Goal: Task Accomplishment & Management: Manage account settings

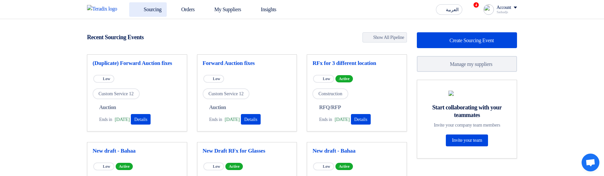
click at [161, 10] on link "Sourcing" at bounding box center [148, 9] width 38 height 15
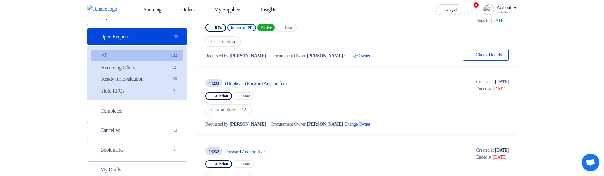
scroll to position [119, 0]
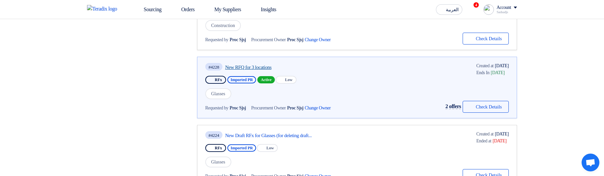
click at [269, 67] on link "New RFQ for 3 locations" at bounding box center [287, 67] width 124 height 6
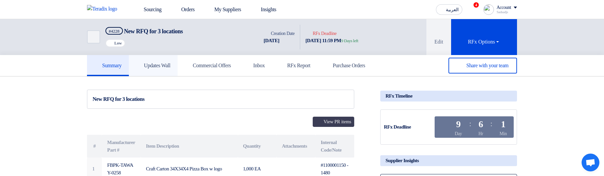
click at [165, 66] on h5 "Updates Wall" at bounding box center [153, 65] width 34 height 7
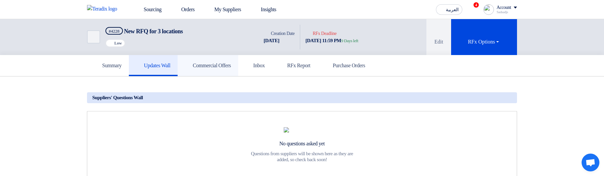
click at [231, 67] on h5 "Commercial Offers" at bounding box center [208, 65] width 46 height 7
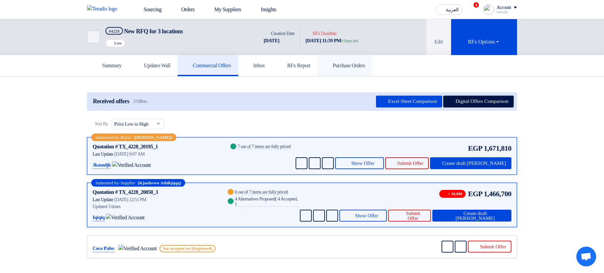
click at [365, 72] on link "Purchase Orders" at bounding box center [345, 65] width 55 height 21
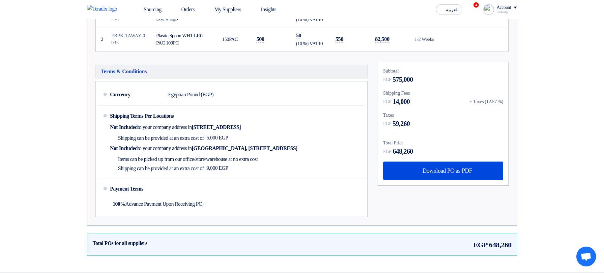
scroll to position [158, 0]
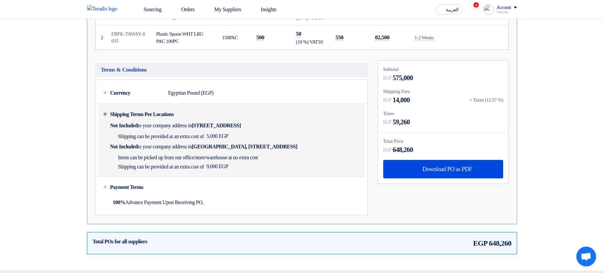
drag, startPoint x: 254, startPoint y: 123, endPoint x: 262, endPoint y: 156, distance: 33.4
click at [262, 156] on div "Shipping Terms Per Locations Not Included to your company address in Egypt, الق…" at bounding box center [236, 139] width 252 height 67
click at [258, 156] on span "Items can be picked up from our office/store/warehouse at no extra cost" at bounding box center [188, 157] width 140 height 7
click at [320, 157] on div "Shipping Terms Per Locations Not Included to your company address in Egypt, الق…" at bounding box center [236, 139] width 252 height 67
drag, startPoint x: 302, startPoint y: 165, endPoint x: 312, endPoint y: 117, distance: 49.1
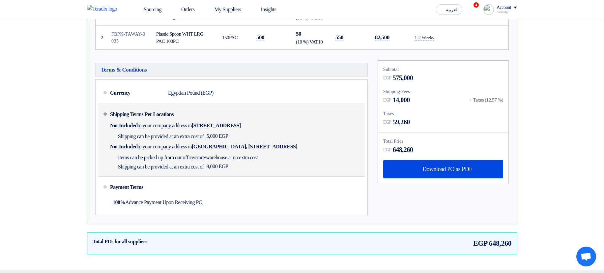
click at [312, 117] on div "Shipping Terms Per Locations Not Included to your company address in Egypt, الق…" at bounding box center [236, 139] width 252 height 67
click at [331, 123] on div "Shipping Terms Per Locations Not Included to your company address in Egypt, الق…" at bounding box center [236, 139] width 252 height 67
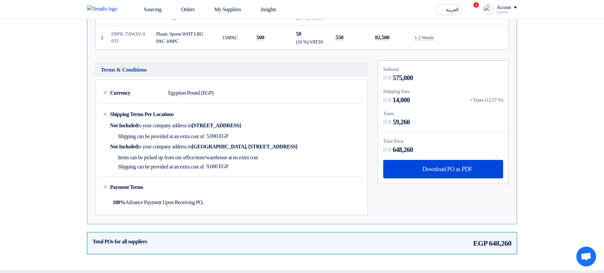
drag, startPoint x: 472, startPoint y: 97, endPoint x: 511, endPoint y: 96, distance: 38.6
click at [511, 96] on div "Subtotal EGP 575,000 Shipping Fees EGP 14,000 + Taxes (12.57 %)" at bounding box center [443, 139] width 141 height 158
click at [538, 98] on section "Purchase Order #PO_381138 Approved Created by Sadsadjs Askjd at 9 Sep 2025, 8:4…" at bounding box center [302, 94] width 604 height 352
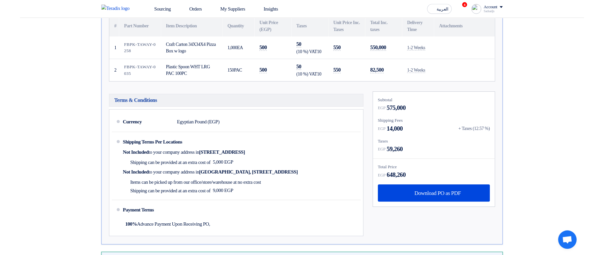
scroll to position [0, 0]
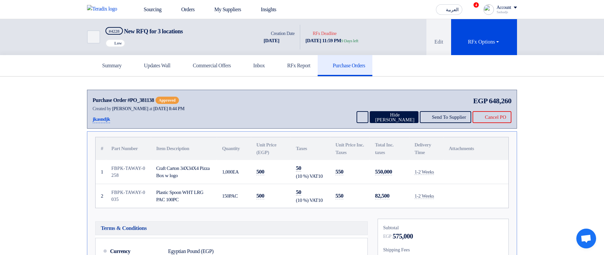
drag, startPoint x: 251, startPoint y: 104, endPoint x: 66, endPoint y: 150, distance: 191.3
click at [66, 150] on section "Purchase Order #PO_381138 Approved Created by Sadsadjs Askjd at 9 Sep 2025, 8:4…" at bounding box center [302, 252] width 604 height 352
click at [429, 117] on button "Send To Supplier" at bounding box center [446, 117] width 52 height 12
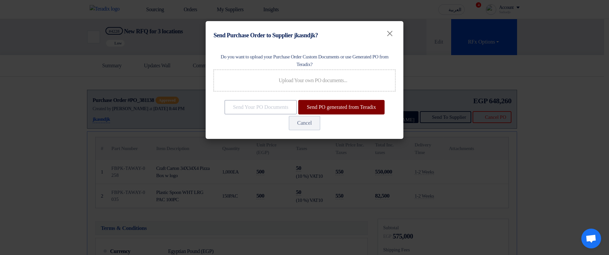
click at [298, 114] on button "Send PO generated from Teradix" at bounding box center [341, 107] width 86 height 15
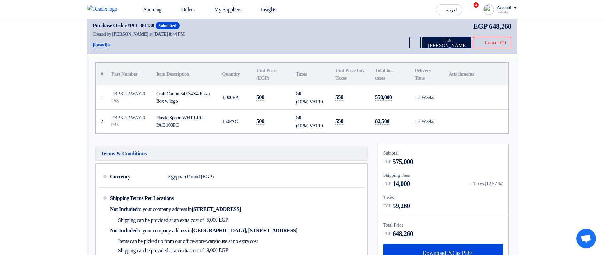
scroll to position [158, 0]
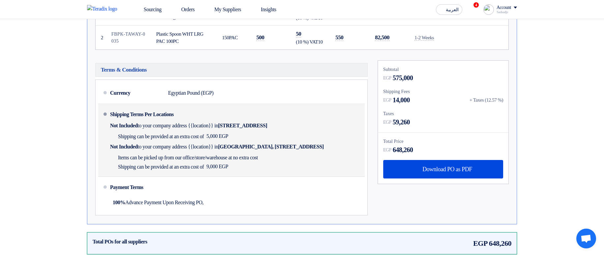
click at [218, 129] on span "to your company address {{location}} in" at bounding box center [178, 125] width 80 height 7
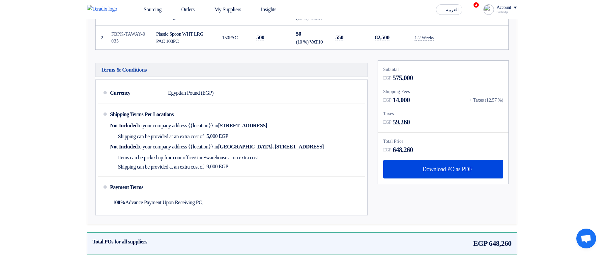
drag, startPoint x: 314, startPoint y: 252, endPoint x: 311, endPoint y: 255, distance: 4.2
click at [313, 249] on div "Total POs for all suppliers EGP 648,260" at bounding box center [302, 243] width 419 height 11
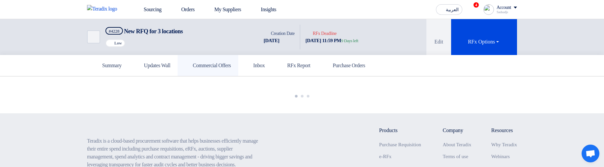
click at [190, 67] on link "Commercial Offers" at bounding box center [208, 65] width 61 height 21
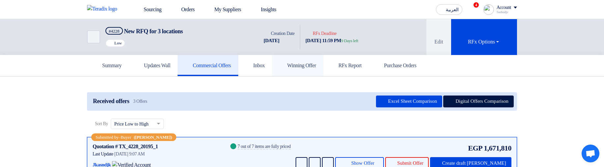
click at [322, 72] on link "Winning Offer" at bounding box center [297, 65] width 51 height 21
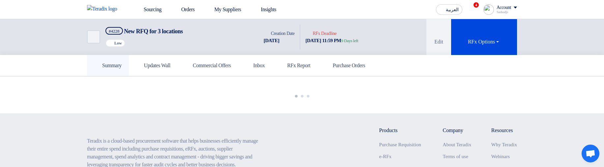
click at [93, 67] on link "Summary" at bounding box center [108, 65] width 42 height 21
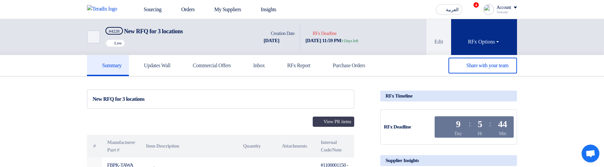
click at [481, 40] on div "RFx Options" at bounding box center [484, 42] width 32 height 8
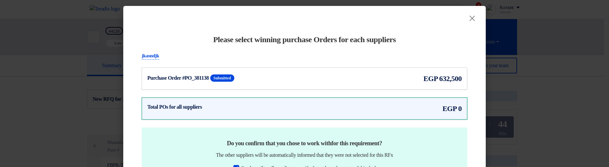
click at [347, 79] on div "Purchase Order #PO_381138 Submitted egp 632,500" at bounding box center [304, 78] width 315 height 11
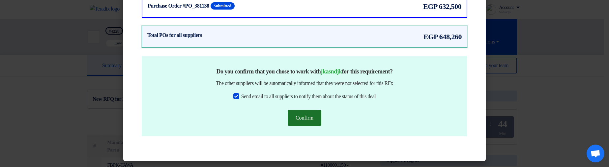
click at [309, 121] on button "Confirm" at bounding box center [305, 118] width 34 height 16
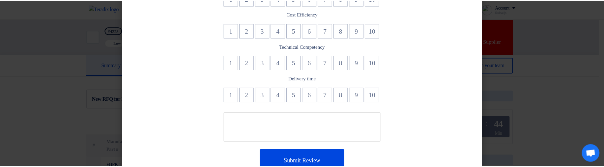
scroll to position [125, 0]
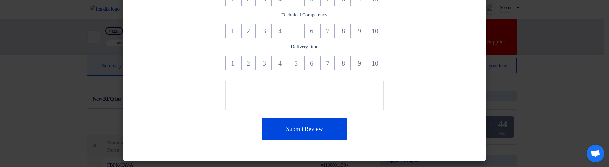
click at [545, 66] on modal-container "× Please rate your experience with winner suppliers jkasndjk Supplier Communica…" at bounding box center [304, 83] width 609 height 167
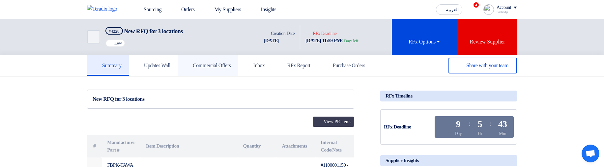
click at [227, 75] on link "Commercial Offers" at bounding box center [208, 65] width 61 height 21
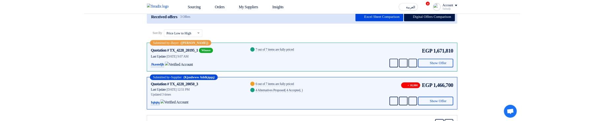
scroll to position [79, 0]
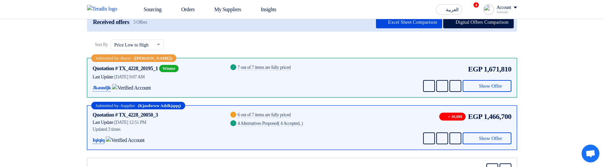
click at [96, 88] on p "Jkasndjk" at bounding box center [102, 88] width 18 height 8
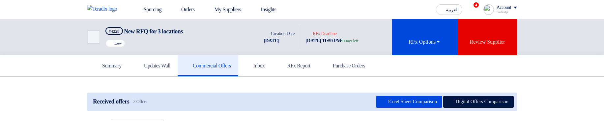
scroll to position [79, 0]
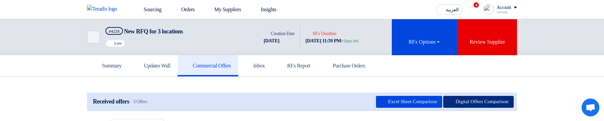
click at [478, 99] on button "Digital Offers Comparison" at bounding box center [478, 102] width 71 height 12
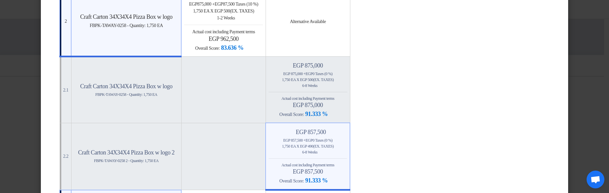
click at [337, 120] on div "Minimize/Maximize Category egp 857,500 egp 857,500 + egp 0 Taxes (0 %) 1,750 EA…" at bounding box center [308, 157] width 78 height 56
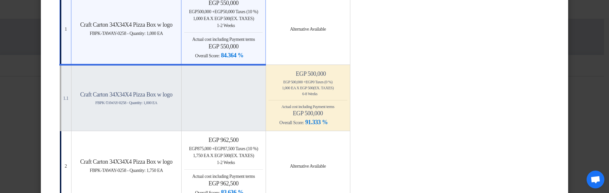
scroll to position [119, 0]
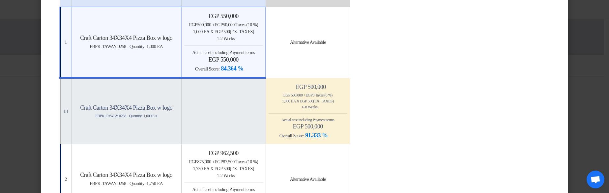
click at [263, 58] on h4 "egp 550,000" at bounding box center [223, 59] width 78 height 7
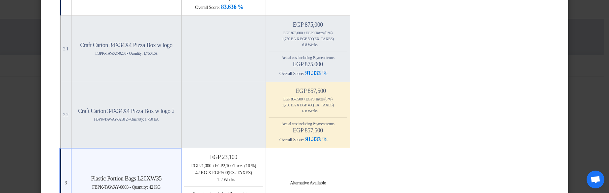
click at [346, 113] on div "Back 6-8 Weeks" at bounding box center [308, 111] width 79 height 6
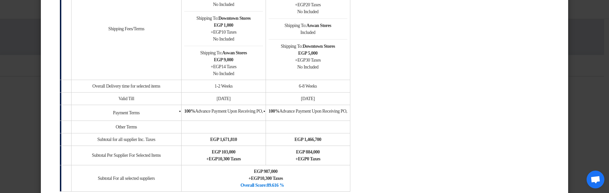
scroll to position [1041, 0]
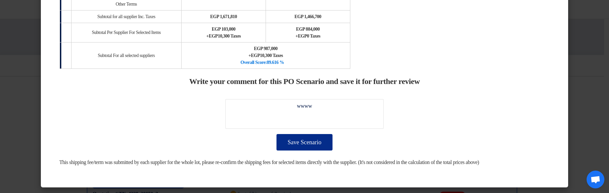
click at [302, 120] on button "Save Scenario" at bounding box center [305, 142] width 56 height 16
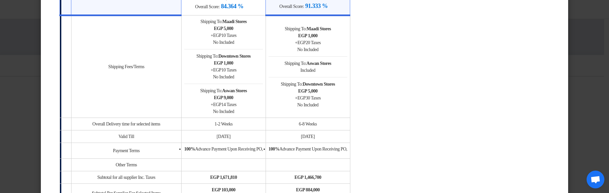
click at [593, 42] on modal-container "× Offers Comparison Table Bahaa Custom Criteria × Overall × Export as PDF Magic…" at bounding box center [304, 96] width 609 height 193
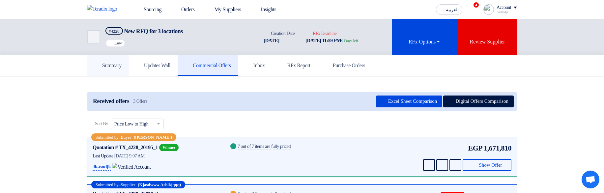
click at [112, 64] on h5 "Summary" at bounding box center [107, 65] width 27 height 7
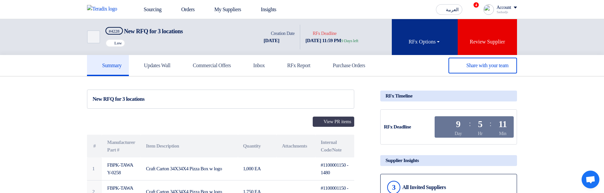
click at [415, 42] on div "RFx Options" at bounding box center [425, 42] width 32 height 8
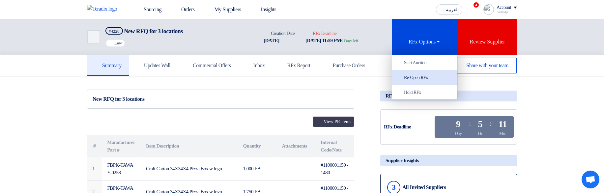
click at [424, 74] on div "Re-Open RFx" at bounding box center [424, 78] width 57 height 8
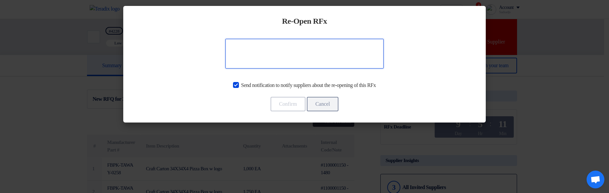
click at [295, 46] on textarea at bounding box center [304, 54] width 158 height 30
type textarea "ii"
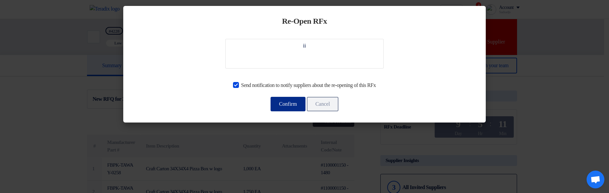
click at [290, 102] on button "Confirm" at bounding box center [288, 104] width 35 height 15
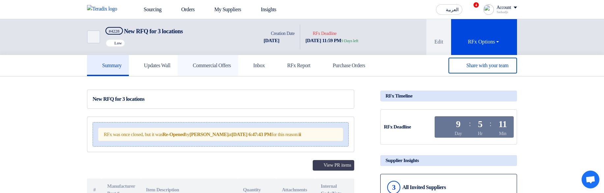
click at [230, 69] on h5 "Commercial Offers" at bounding box center [208, 65] width 46 height 7
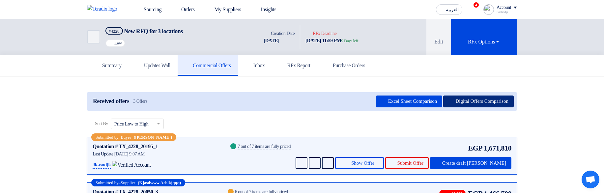
click at [485, 101] on button "Digital Offers Comparison" at bounding box center [478, 102] width 71 height 12
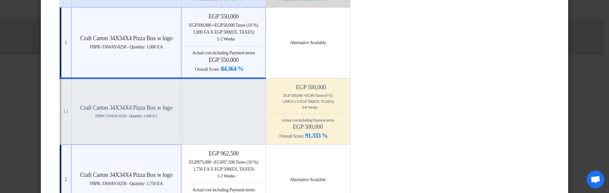
click at [223, 44] on div "egp 550,000 egp 500,000 + egp 50,000 Taxes (10 %) 1,000 EA x egp 500 (Ex. Taxes…" at bounding box center [223, 43] width 78 height 60
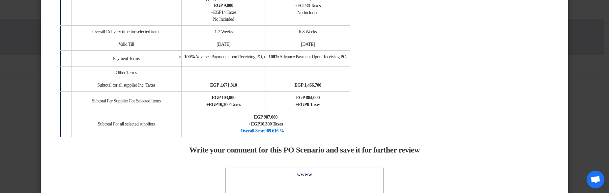
scroll to position [1029, 0]
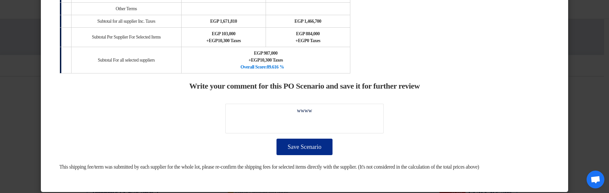
click at [306, 120] on button "Save Scenario" at bounding box center [305, 147] width 56 height 16
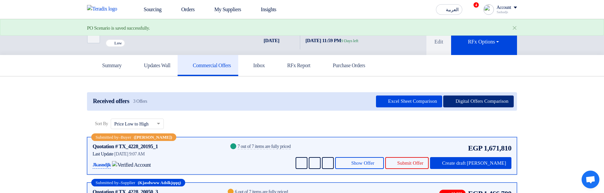
click at [454, 103] on button "Digital Offers Comparison" at bounding box center [478, 102] width 71 height 12
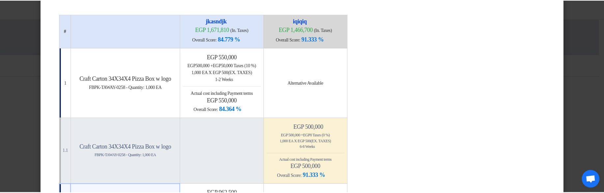
scroll to position [79, 0]
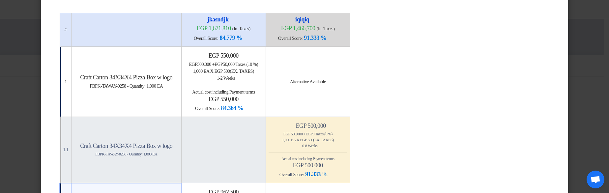
click at [584, 36] on modal-container "× Offers Comparison Table Bahaa Custom Criteria × Overall × Export as PDF Magic…" at bounding box center [304, 96] width 609 height 193
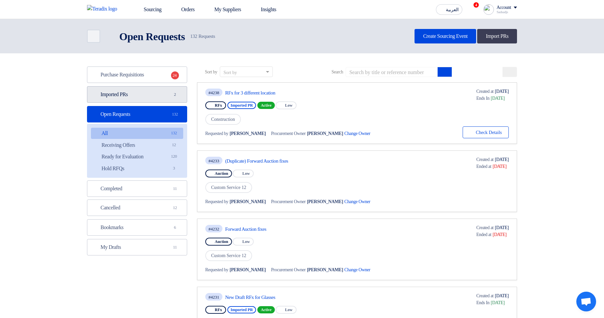
click at [162, 100] on link "Imported PRs Imported PRs 2" at bounding box center [137, 94] width 100 height 16
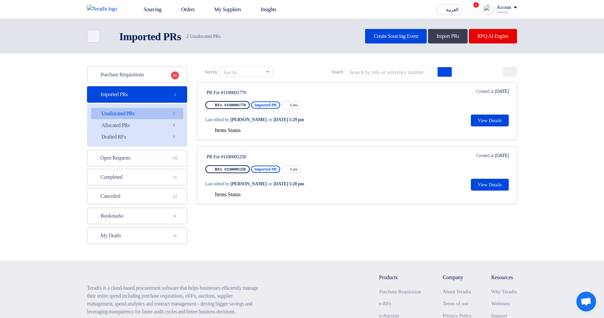
click at [232, 131] on span "Items Status" at bounding box center [228, 131] width 26 height 6
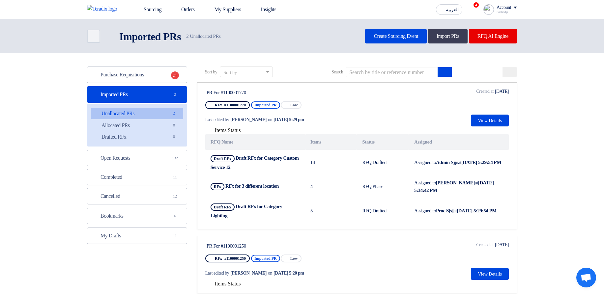
click at [557, 141] on section "Purchase Requisitions Purchase Requisitions 24 Imported PRs Imported PRs 2 Unal…" at bounding box center [302, 183] width 604 height 260
drag, startPoint x: 226, startPoint y: 120, endPoint x: 306, endPoint y: 118, distance: 79.1
click at [306, 118] on div "Last edited by Hamda Jjjw on Sep 2, 2025, 5:29 pm" at bounding box center [267, 119] width 125 height 7
click at [332, 113] on div "Last edited by Hamda Jjjw on Sep 2, 2025, 5:29 pm" at bounding box center [268, 120] width 126 height 14
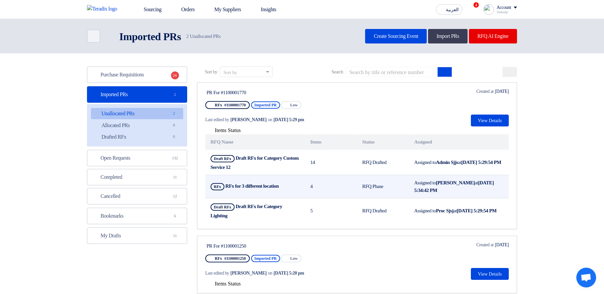
drag, startPoint x: 237, startPoint y: 173, endPoint x: 286, endPoint y: 184, distance: 49.5
click at [286, 184] on link "PR For #1100001770 RFx #1100001770 Imported PR Priority Low Last edited by [PER…" at bounding box center [357, 155] width 320 height 147
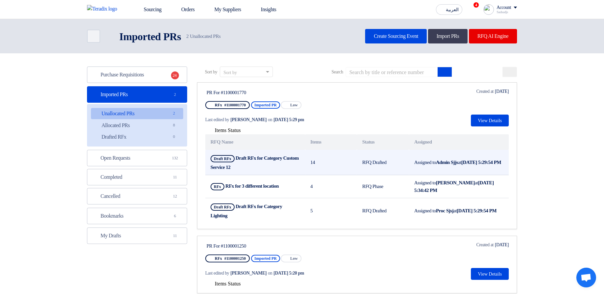
click at [307, 161] on td "14" at bounding box center [331, 162] width 52 height 25
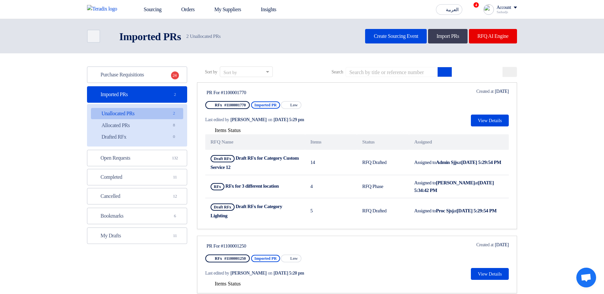
drag, startPoint x: 290, startPoint y: 168, endPoint x: 203, endPoint y: 151, distance: 88.4
click at [203, 151] on link "PR For #1100001770 RFx #1100001770 Imported PR Priority Low Last edited by [PER…" at bounding box center [357, 155] width 320 height 147
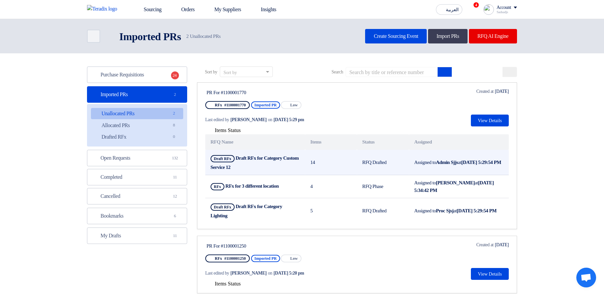
click at [214, 153] on td "Draft RFx Draft RFx for Category Custom Service 12" at bounding box center [255, 162] width 100 height 25
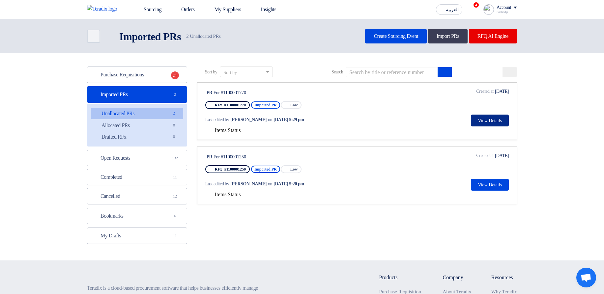
click at [481, 125] on button "View Details" at bounding box center [490, 121] width 38 height 12
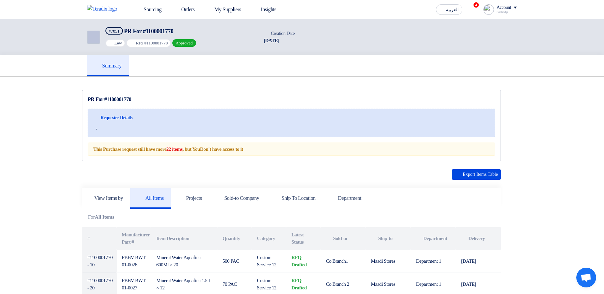
click at [91, 36] on icon "Back" at bounding box center [93, 37] width 8 height 8
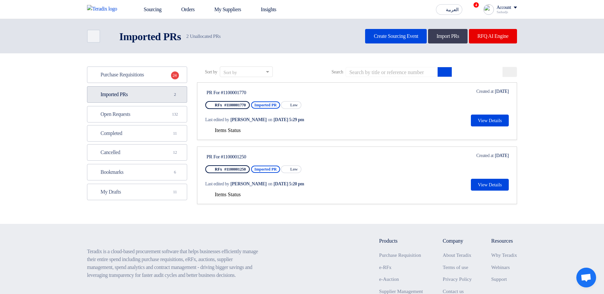
click at [141, 89] on link "Imported PRs Imported PRs 2" at bounding box center [137, 94] width 100 height 16
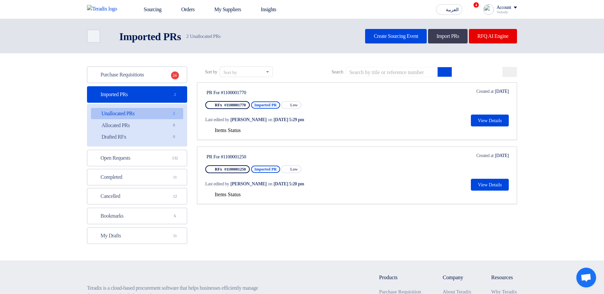
click at [227, 133] on span "Items Status" at bounding box center [228, 131] width 26 height 6
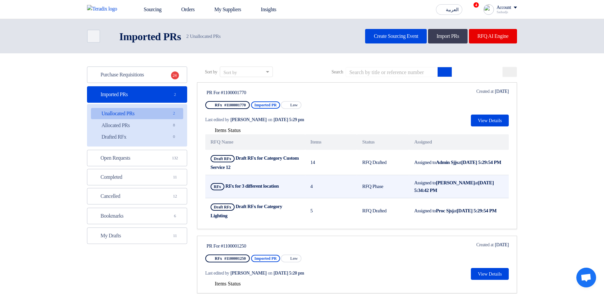
scroll to position [40, 0]
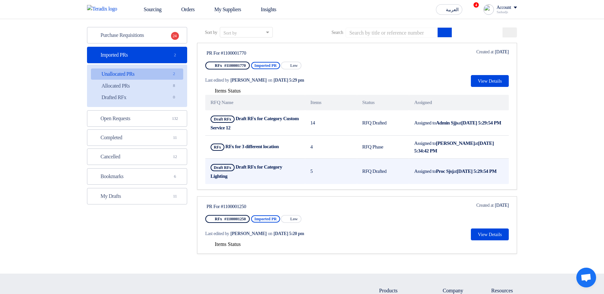
drag, startPoint x: 207, startPoint y: 116, endPoint x: 483, endPoint y: 177, distance: 282.7
click at [483, 177] on tbody "Draft RFx Draft RFx for Category Custom Service 12 14 RFQ Drafted Assigned to A…" at bounding box center [357, 147] width 304 height 74
click at [418, 179] on td "Assigned to Proc Sjsj at [DATE] 5:29:54 PM" at bounding box center [459, 171] width 100 height 25
drag, startPoint x: 204, startPoint y: 188, endPoint x: 482, endPoint y: 182, distance: 278.6
click at [482, 182] on link "PR For #1100001770 RFx #1100001770 Imported PR Priority Low Last edited by [PER…" at bounding box center [357, 116] width 320 height 147
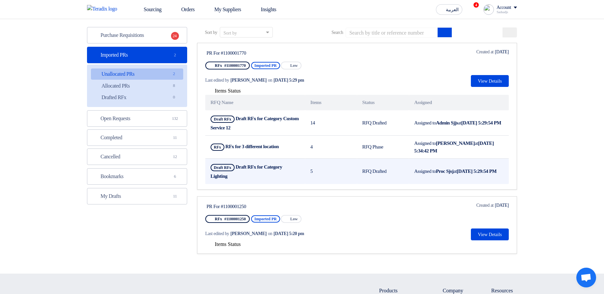
click at [482, 182] on td "Assigned to Proc Sjsj at [DATE] 5:29:54 PM" at bounding box center [459, 171] width 100 height 25
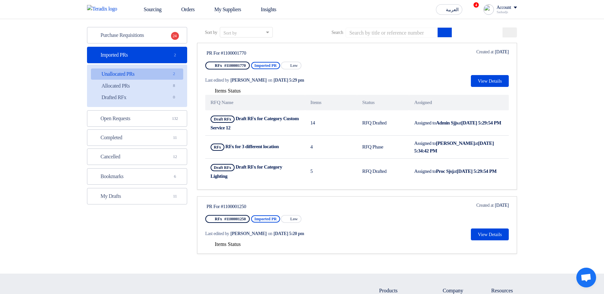
drag, startPoint x: 206, startPoint y: 207, endPoint x: 504, endPoint y: 209, distance: 298.0
click at [504, 209] on div "PR For #1100001250 RFx #1100001250 Imported PR Priority Low Last edited by [PER…" at bounding box center [357, 221] width 304 height 39
click at [562, 156] on section "Purchase Requisitions Purchase Requisitions 24 Imported PRs Imported PRs 2 Unal…" at bounding box center [302, 144] width 604 height 260
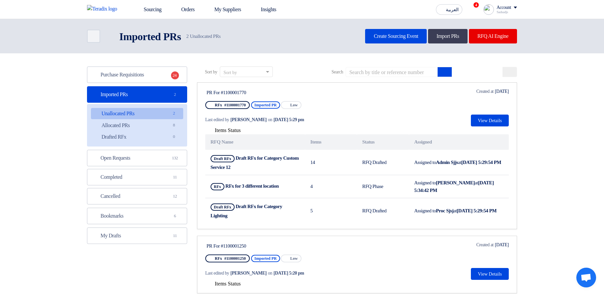
scroll to position [40, 0]
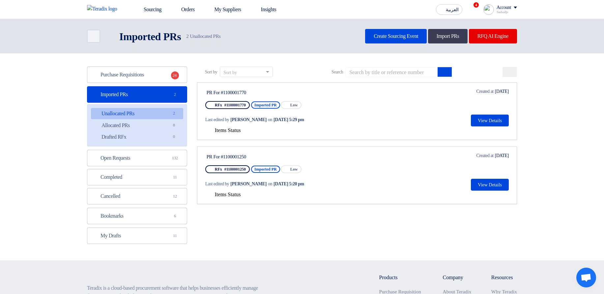
click at [232, 131] on span "Items Status" at bounding box center [228, 131] width 26 height 6
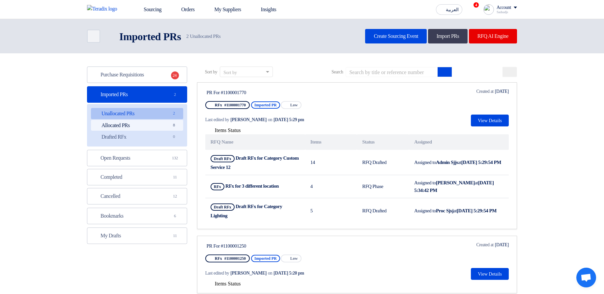
click at [164, 122] on link "Allocated PRs Allocated PRs 8" at bounding box center [137, 125] width 92 height 11
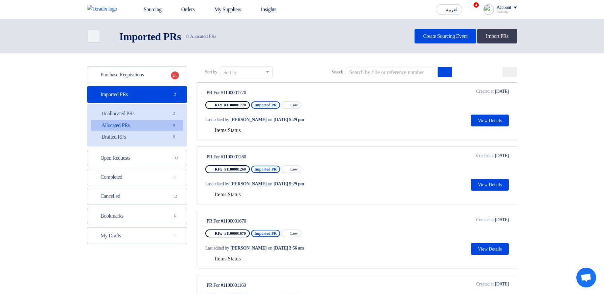
click at [239, 131] on span "Items Status" at bounding box center [228, 131] width 26 height 6
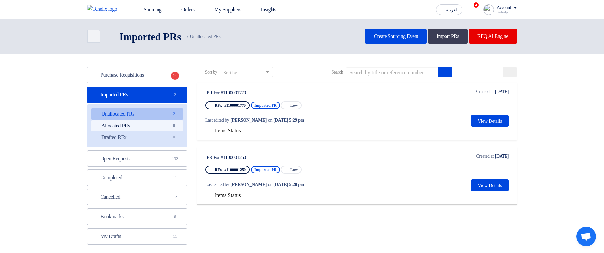
click at [158, 127] on link "Allocated PRs Allocated PRs 8" at bounding box center [137, 125] width 92 height 11
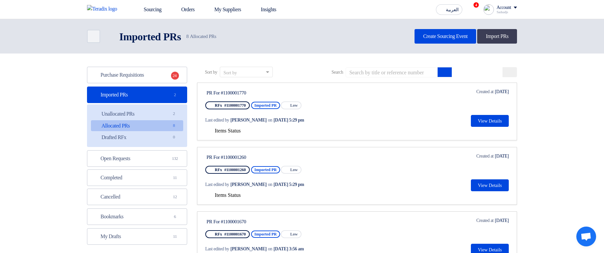
click at [237, 129] on span "Items Status" at bounding box center [228, 131] width 26 height 6
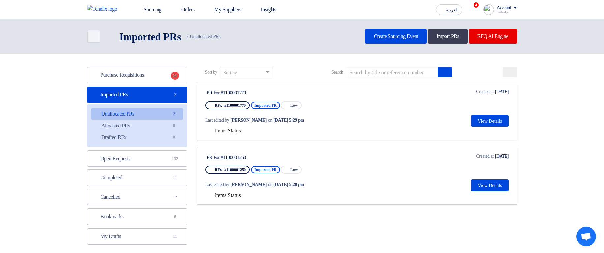
click at [220, 128] on span "Items Status" at bounding box center [228, 131] width 26 height 6
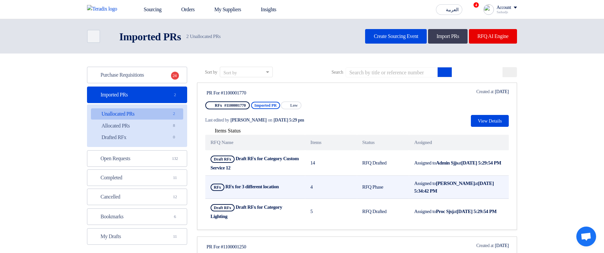
click at [281, 184] on use at bounding box center [281, 184] width 0 height 0
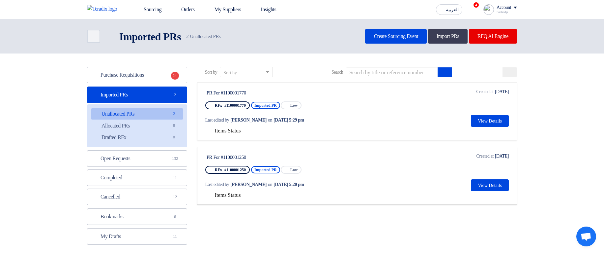
click at [225, 131] on span "Items Status" at bounding box center [228, 131] width 26 height 6
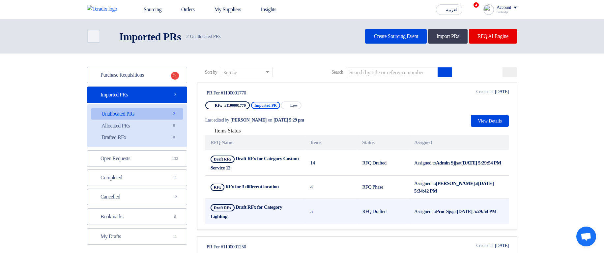
drag, startPoint x: 256, startPoint y: 162, endPoint x: 430, endPoint y: 222, distance: 184.1
click at [430, 222] on tbody "Draft RFx Draft RFx for Category Custom Service 12 14 RFQ Drafted Assigned to A…" at bounding box center [357, 187] width 304 height 74
click at [443, 219] on td "Assigned to Proc Sjsj at Sep 2, 2025, 5:29:54 PM" at bounding box center [459, 210] width 100 height 25
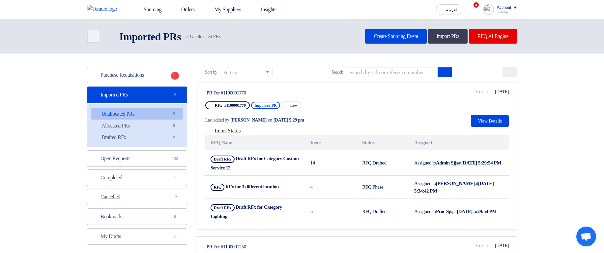
drag, startPoint x: 458, startPoint y: 216, endPoint x: 223, endPoint y: 143, distance: 246.2
click at [223, 143] on table "RFQ Name Items Status Assigned Draft RFx Draft RFx for Category Custom Service …" at bounding box center [357, 179] width 304 height 89
click at [369, 143] on th "Status" at bounding box center [383, 142] width 52 height 15
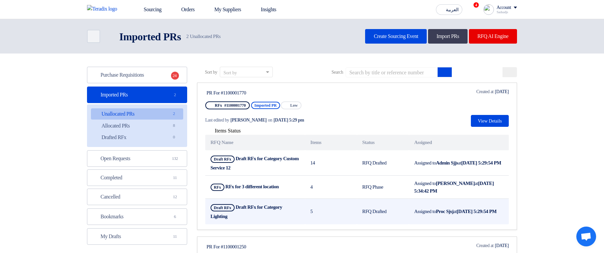
drag, startPoint x: 375, startPoint y: 149, endPoint x: 466, endPoint y: 210, distance: 110.5
click at [466, 210] on table "RFQ Name Items Status Assigned Draft RFx Draft RFx for Category Custom Service …" at bounding box center [357, 179] width 304 height 89
click at [467, 211] on td "Assigned to Proc Sjsj at Sep 2, 2025, 5:29:54 PM" at bounding box center [459, 210] width 100 height 25
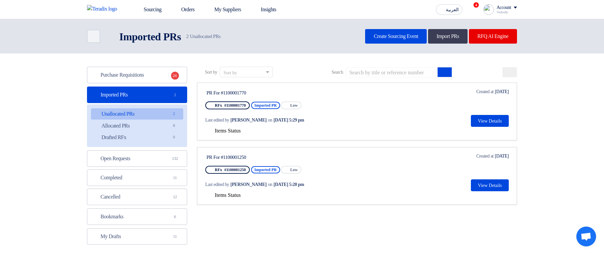
click at [222, 131] on span "Items Status" at bounding box center [228, 131] width 26 height 6
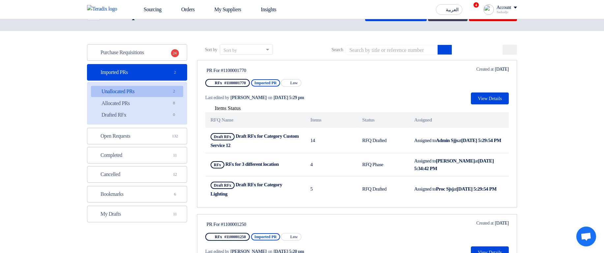
scroll to position [40, 0]
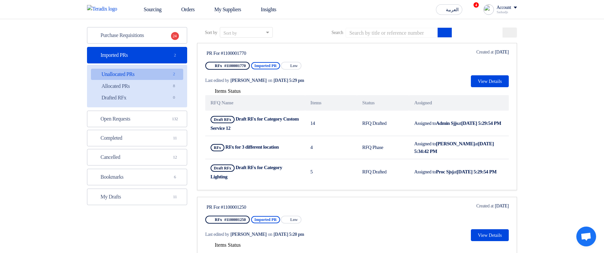
click at [220, 89] on span "Items Status" at bounding box center [228, 91] width 26 height 6
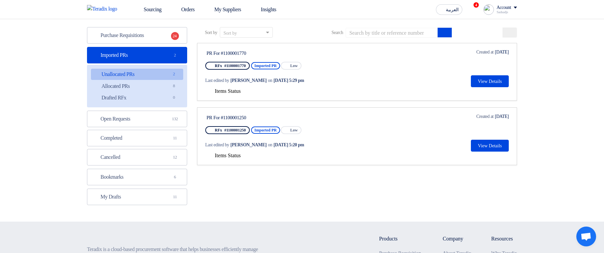
click at [223, 90] on span "Items Status" at bounding box center [228, 91] width 26 height 6
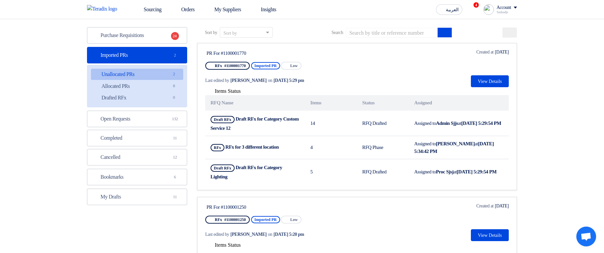
click at [229, 90] on span "Items Status" at bounding box center [228, 91] width 26 height 6
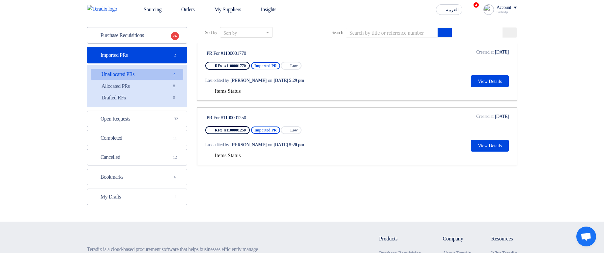
click at [241, 92] on span "Items Status" at bounding box center [228, 91] width 26 height 6
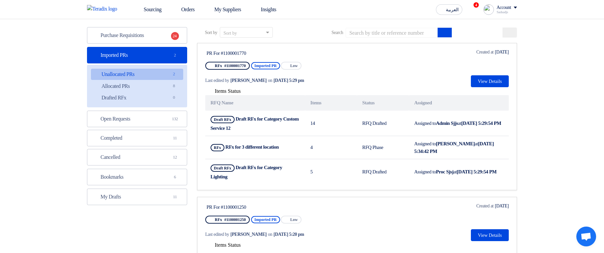
click at [241, 92] on span "Items Status" at bounding box center [228, 91] width 26 height 6
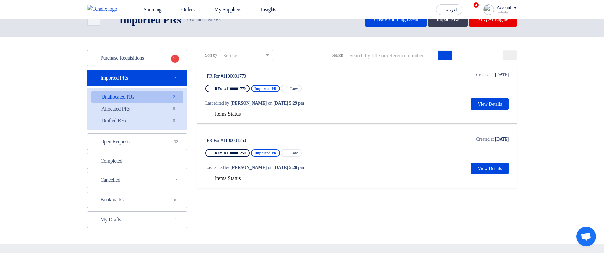
scroll to position [0, 0]
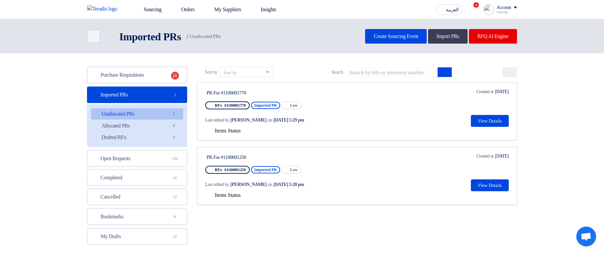
click at [233, 134] on div "Items Status" at bounding box center [357, 131] width 304 height 8
click at [234, 130] on span "Items Status" at bounding box center [228, 131] width 26 height 6
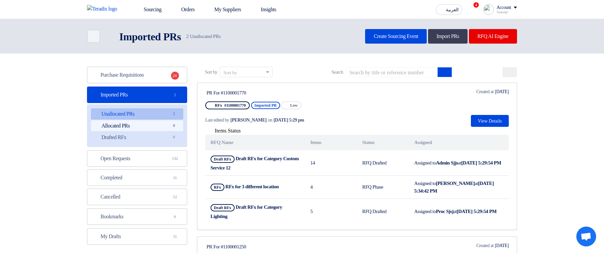
click at [118, 123] on link "Allocated PRs Allocated PRs 8" at bounding box center [137, 125] width 92 height 11
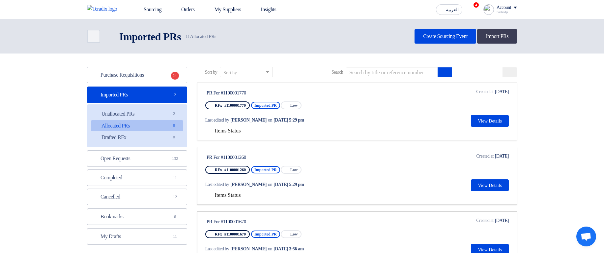
click at [223, 127] on div "Items Status" at bounding box center [357, 131] width 304 height 8
click at [227, 133] on span "Items Status" at bounding box center [228, 131] width 26 height 6
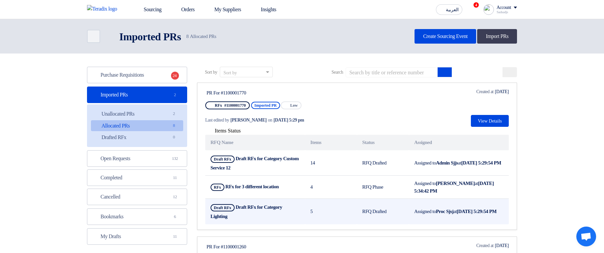
drag, startPoint x: 353, startPoint y: 157, endPoint x: 392, endPoint y: 208, distance: 64.2
click at [392, 208] on tbody "Draft RFx Draft RFx for Category Custom Service 12 14 RFQ Drafted Assigned to A…" at bounding box center [357, 187] width 304 height 74
click at [392, 208] on td "RFQ Drafted" at bounding box center [383, 210] width 52 height 25
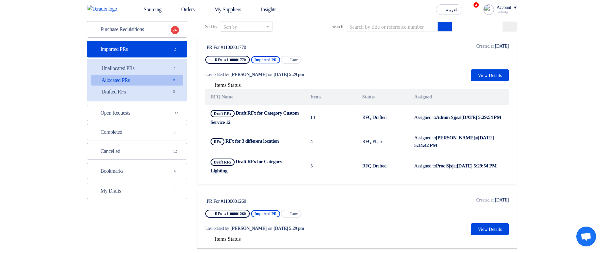
scroll to position [237, 0]
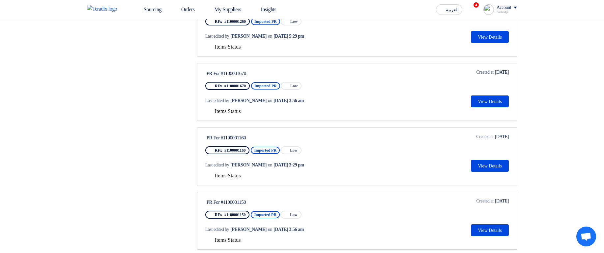
click at [234, 50] on div "Items Status" at bounding box center [357, 47] width 304 height 8
click at [233, 49] on span "Items Status" at bounding box center [228, 47] width 26 height 6
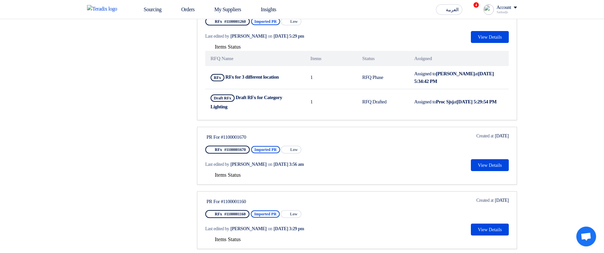
click at [225, 174] on span "Items Status" at bounding box center [228, 175] width 26 height 6
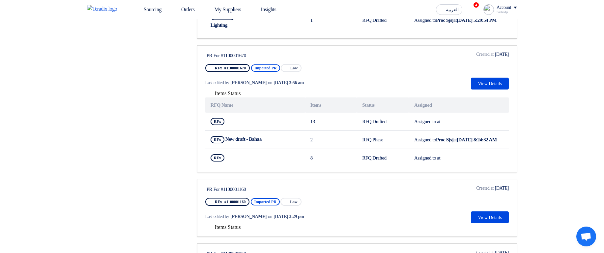
scroll to position [356, 0]
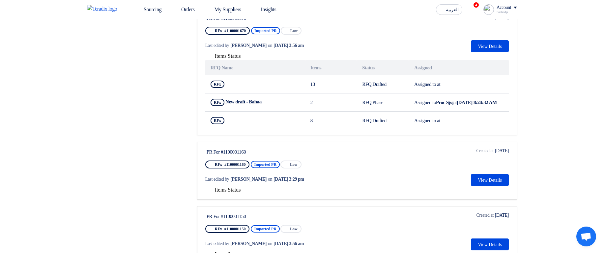
click at [228, 192] on span "Items Status" at bounding box center [228, 190] width 26 height 6
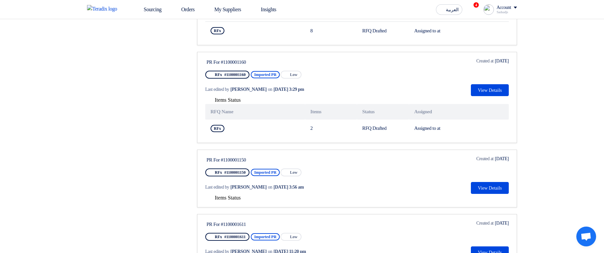
scroll to position [514, 0]
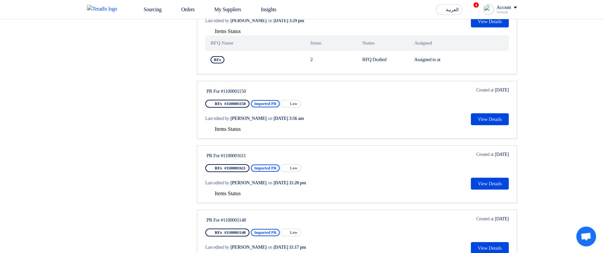
click at [225, 132] on span "Items Status" at bounding box center [228, 129] width 26 height 6
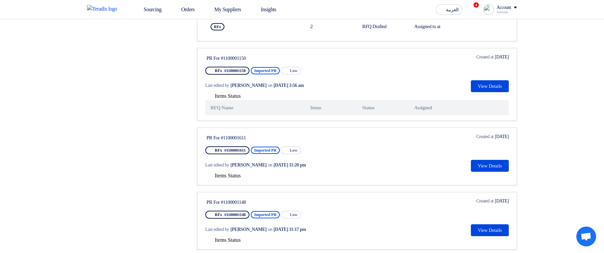
scroll to position [593, 0]
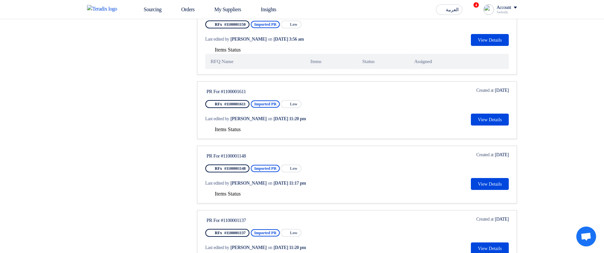
click at [228, 132] on span "Items Status" at bounding box center [228, 129] width 26 height 6
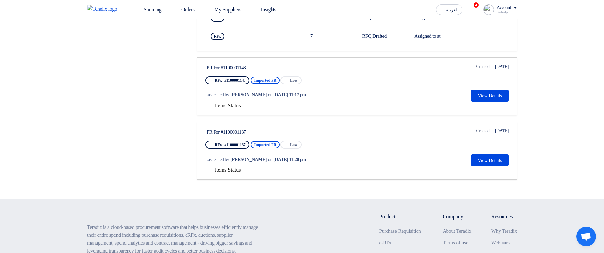
scroll to position [752, 0]
click at [240, 101] on div "Last edited by Hamda Jjjw on Aug 4, 2025, 11:17 pm" at bounding box center [268, 94] width 126 height 14
click at [233, 107] on span "Items Status" at bounding box center [228, 105] width 26 height 6
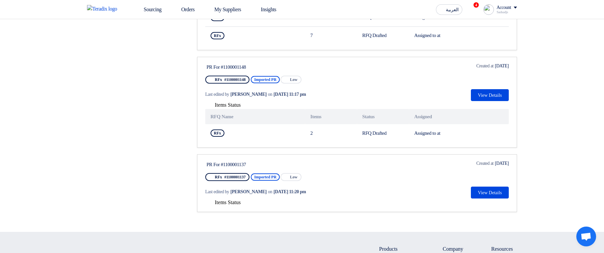
click at [226, 205] on span "Items Status" at bounding box center [228, 202] width 26 height 6
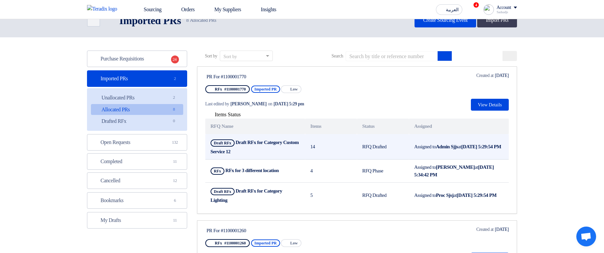
scroll to position [0, 0]
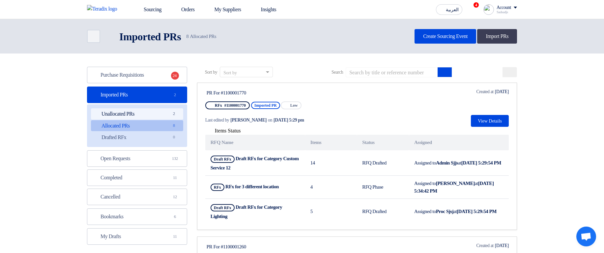
click at [153, 111] on link "Unallocated PRs Unallocated PRs 2" at bounding box center [137, 113] width 92 height 11
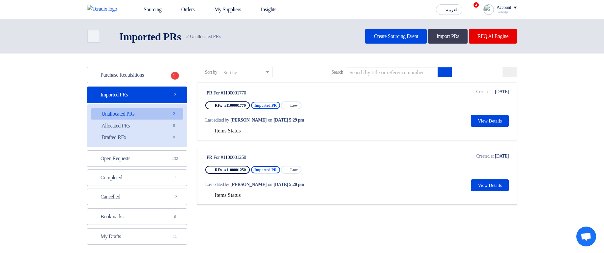
click at [225, 129] on span "Items Status" at bounding box center [228, 131] width 26 height 6
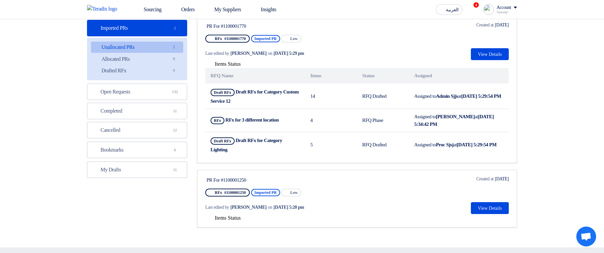
scroll to position [79, 0]
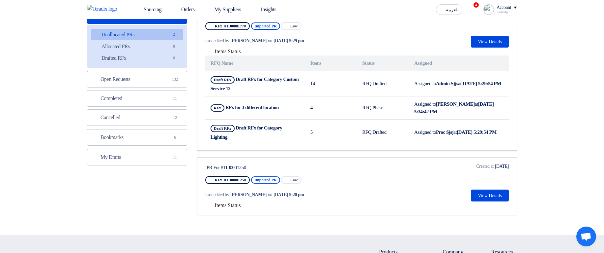
click at [238, 203] on span "Items Status" at bounding box center [228, 205] width 26 height 6
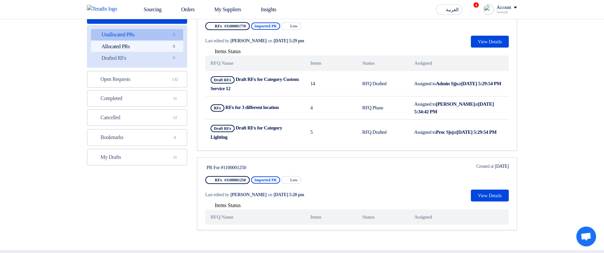
click at [159, 43] on link "Allocated PRs Allocated PRs 8" at bounding box center [137, 46] width 92 height 11
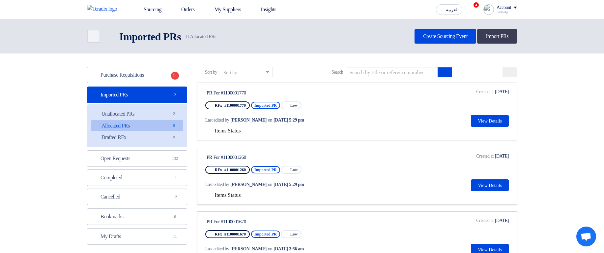
click at [223, 134] on div "Items Status" at bounding box center [357, 131] width 304 height 8
click at [225, 134] on button "Items Status" at bounding box center [223, 131] width 36 height 7
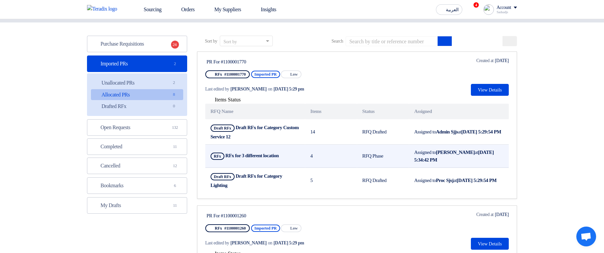
scroll to position [79, 0]
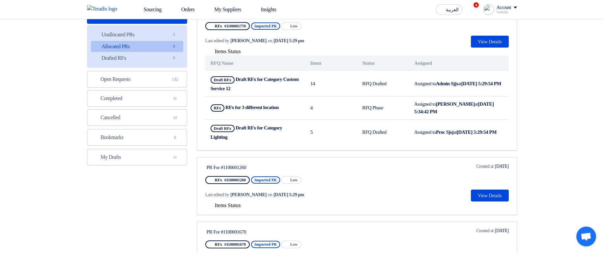
click at [223, 206] on span "Items Status" at bounding box center [228, 205] width 26 height 6
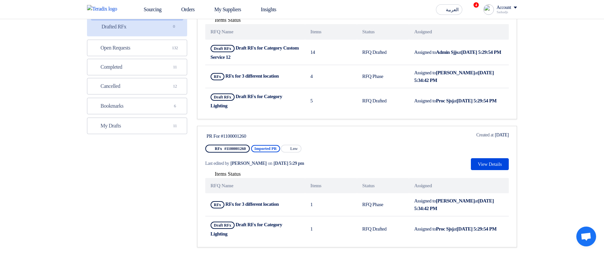
scroll to position [198, 0]
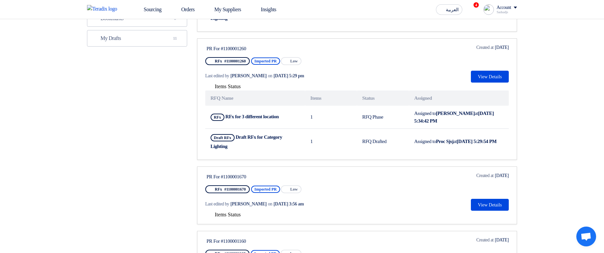
click at [231, 213] on span "Items Status" at bounding box center [228, 214] width 26 height 6
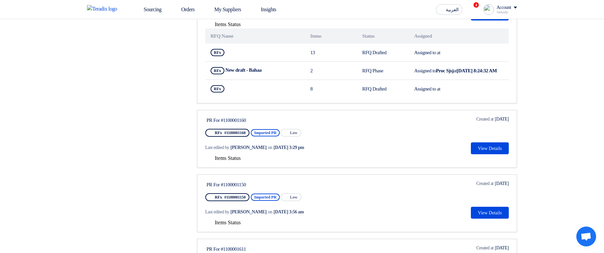
scroll to position [396, 0]
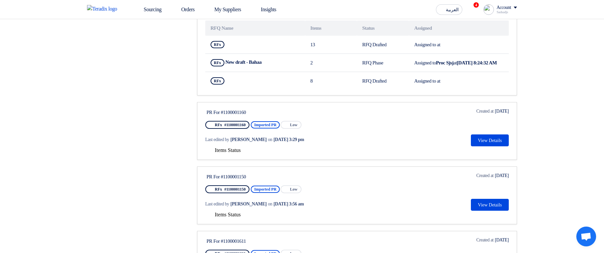
click at [225, 153] on span "Items Status" at bounding box center [228, 150] width 26 height 6
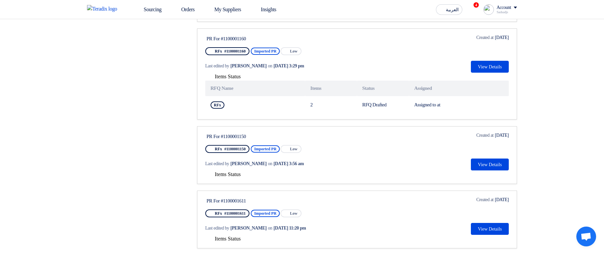
scroll to position [475, 0]
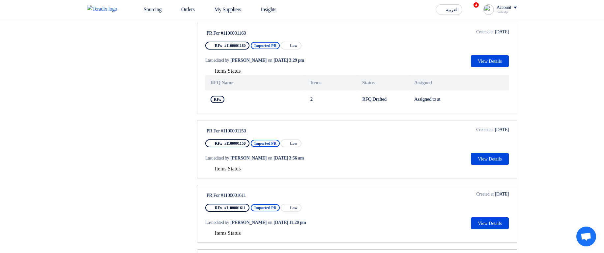
click at [232, 165] on div "Last edited by Hamda Jjjw on Aug 22, 2025, 3:56 am" at bounding box center [268, 158] width 126 height 14
click at [241, 171] on span "Items Status" at bounding box center [228, 168] width 26 height 6
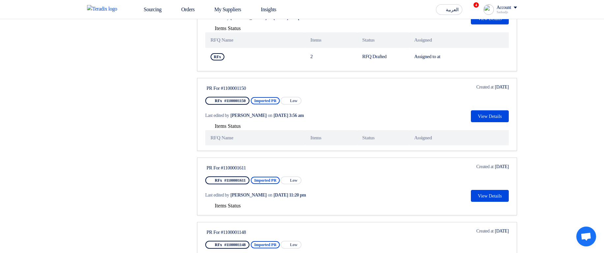
scroll to position [633, 0]
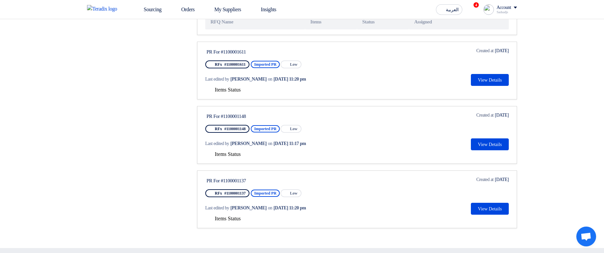
click at [227, 92] on span "Items Status" at bounding box center [228, 90] width 26 height 6
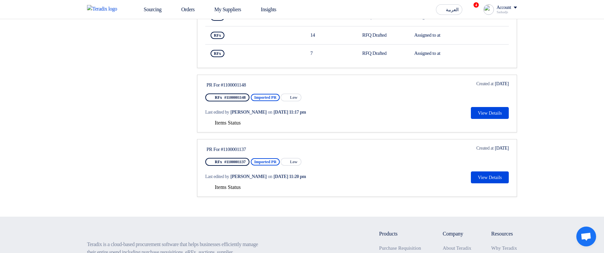
scroll to position [752, 0]
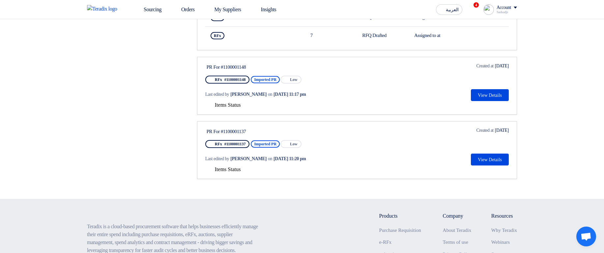
click at [225, 101] on div "Last edited by Hamda Jjjw on Aug 4, 2025, 11:17 pm" at bounding box center [268, 94] width 126 height 14
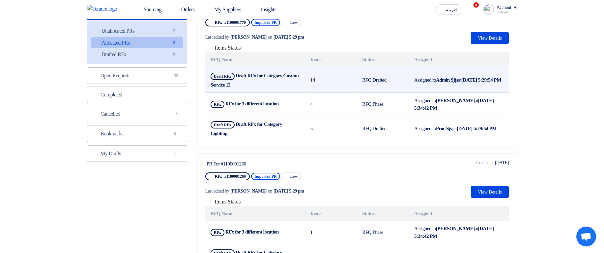
scroll to position [0, 0]
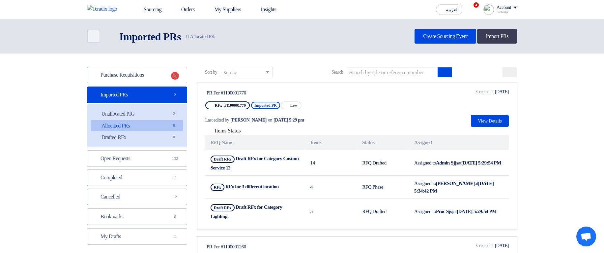
click at [167, 128] on link "Allocated PRs Allocated PRs 8" at bounding box center [137, 125] width 92 height 11
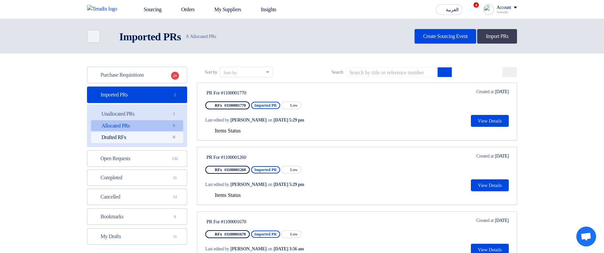
click at [164, 134] on link "Drafted RFx Drafted RFx 0" at bounding box center [137, 137] width 92 height 11
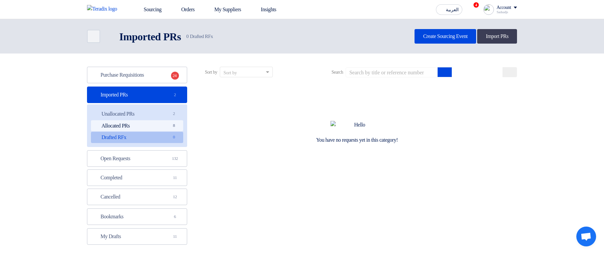
click at [160, 126] on link "Allocated PRs Allocated PRs 8" at bounding box center [137, 125] width 92 height 11
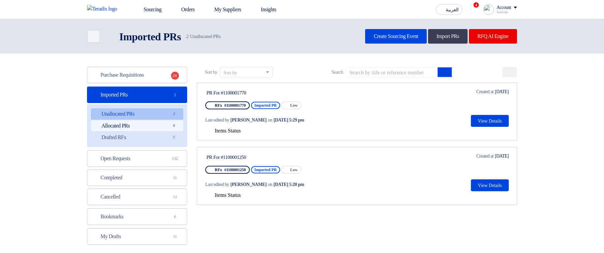
click at [147, 121] on link "Allocated PRs Allocated PRs 8" at bounding box center [137, 125] width 92 height 11
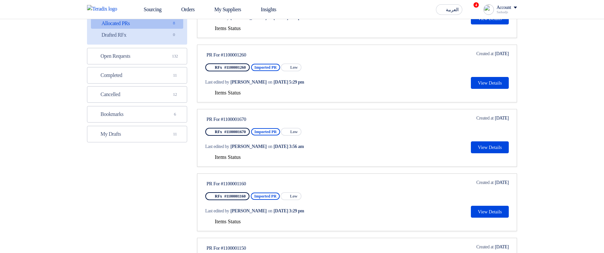
scroll to position [119, 0]
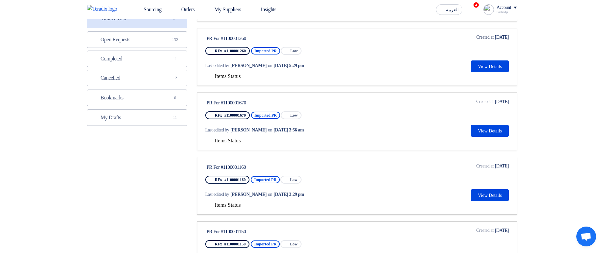
click at [232, 141] on span "Items Status" at bounding box center [228, 140] width 26 height 6
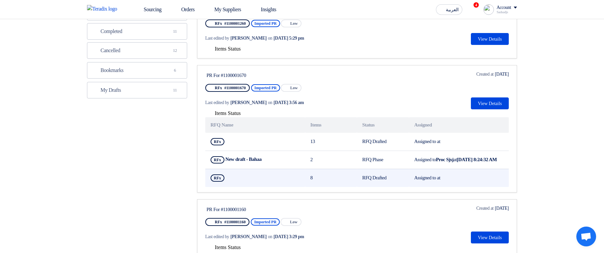
scroll to position [198, 0]
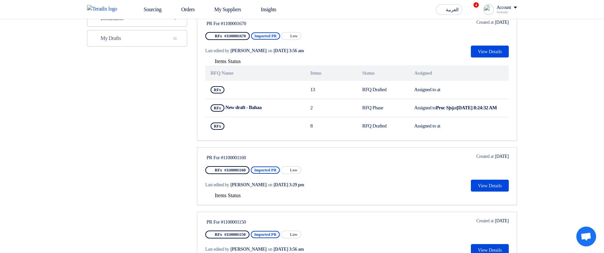
click at [228, 197] on span "Items Status" at bounding box center [228, 195] width 26 height 6
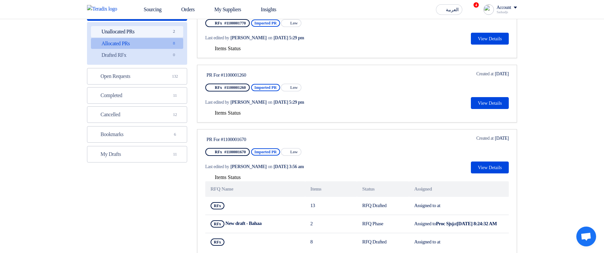
scroll to position [0, 0]
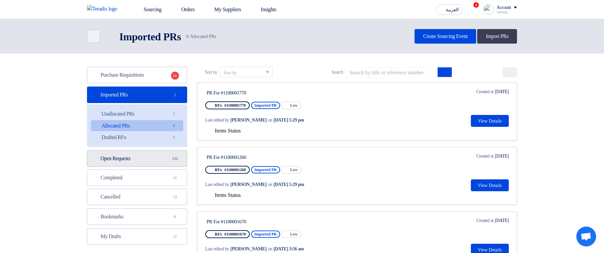
click at [144, 154] on link "Open Requests Open Requests 132" at bounding box center [137, 158] width 100 height 16
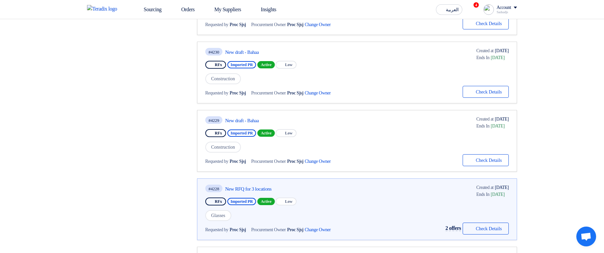
scroll to position [316, 0]
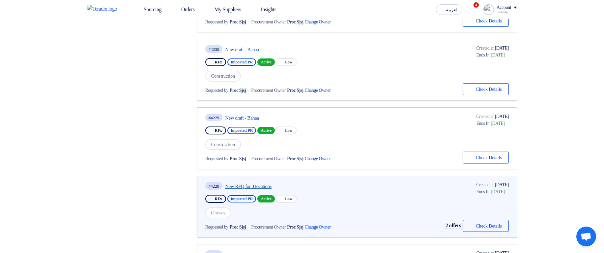
click at [261, 185] on link "New RFQ for 3 locations" at bounding box center [287, 186] width 124 height 6
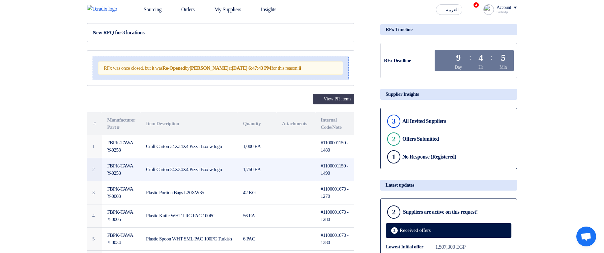
scroll to position [79, 0]
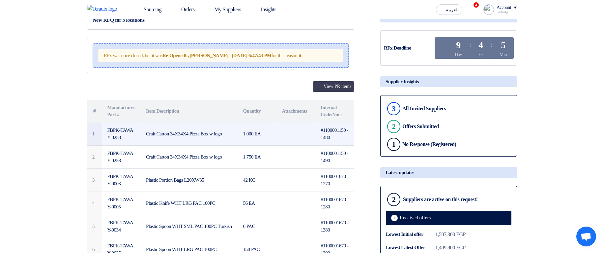
click at [340, 135] on td "#1100001150 - 1480" at bounding box center [335, 133] width 39 height 23
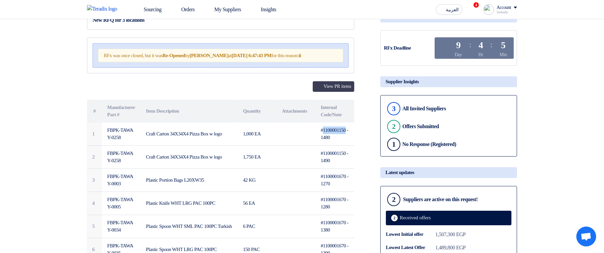
copy td "1100001150"
click at [149, 6] on link "Sourcing" at bounding box center [148, 9] width 38 height 15
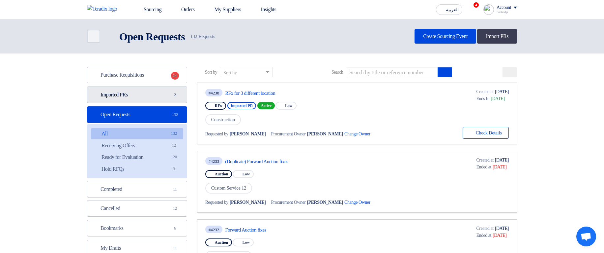
click at [156, 93] on link "Imported PRs Imported PRs 2" at bounding box center [137, 94] width 100 height 16
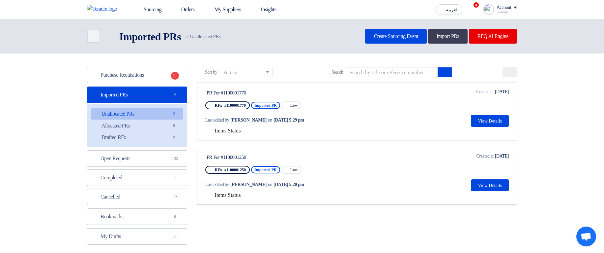
click at [235, 191] on div "Items Status" at bounding box center [357, 195] width 304 height 8
click at [236, 193] on span "Items Status" at bounding box center [228, 195] width 26 height 6
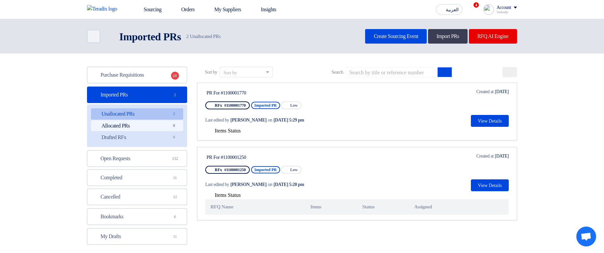
click at [150, 123] on link "Allocated PRs Allocated PRs 8" at bounding box center [137, 125] width 92 height 11
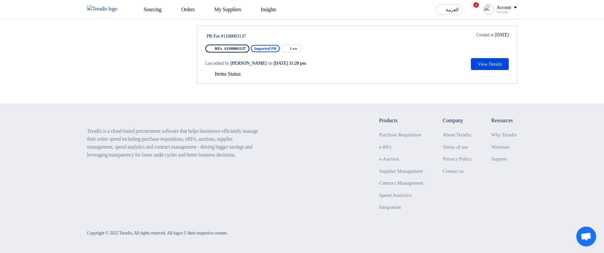
scroll to position [224, 0]
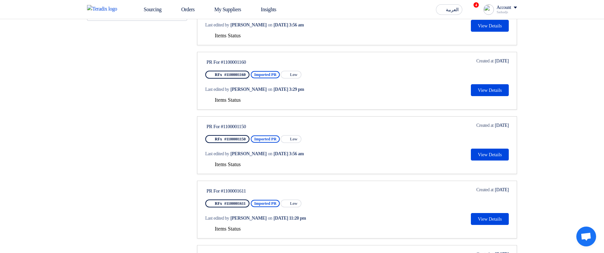
click at [236, 163] on span "Items Status" at bounding box center [228, 164] width 26 height 6
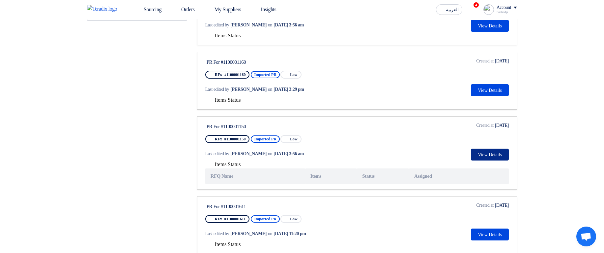
click at [484, 155] on button "View Details" at bounding box center [490, 154] width 38 height 12
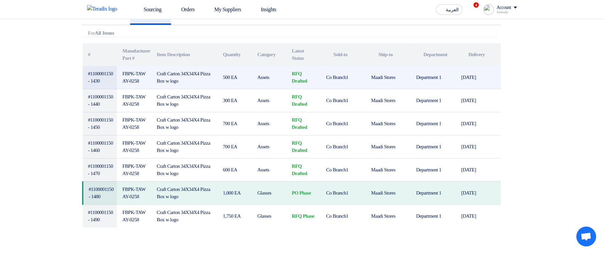
scroll to position [65, 0]
